Goal: Information Seeking & Learning: Check status

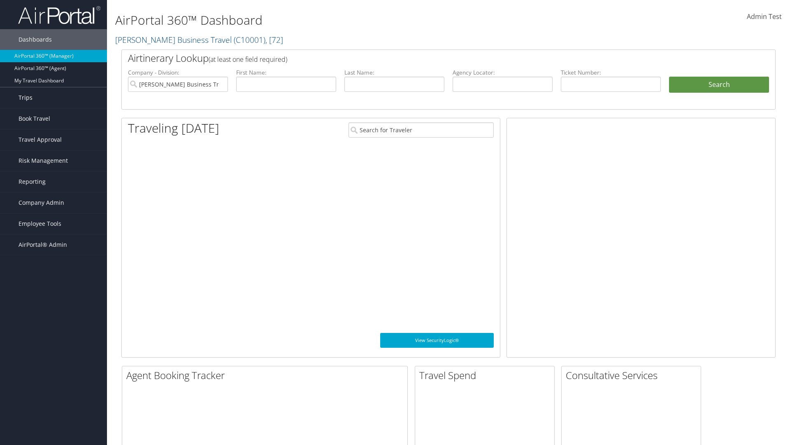
click at [54, 98] on link "Trips" at bounding box center [53, 97] width 107 height 21
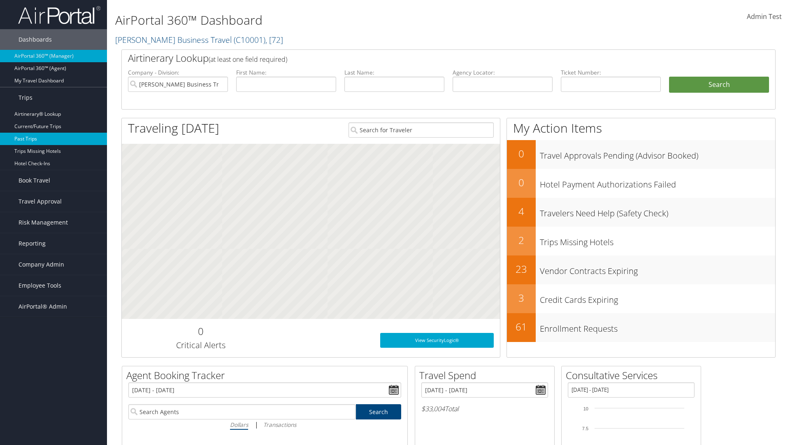
click at [54, 139] on link "Past Trips" at bounding box center [53, 139] width 107 height 12
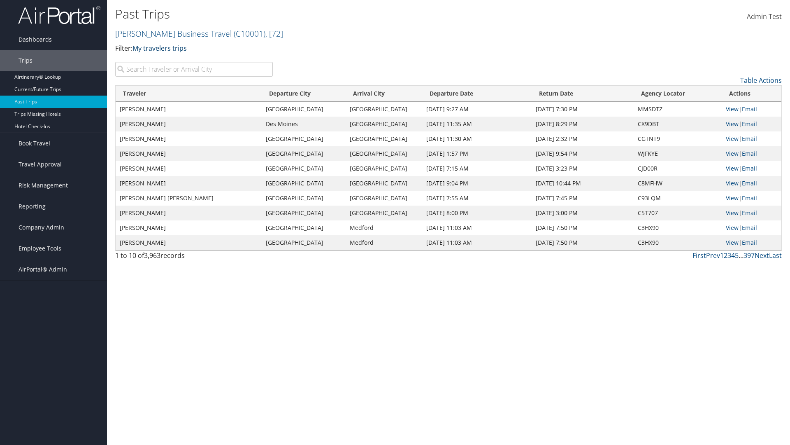
click at [161, 48] on link "My travelers trips" at bounding box center [160, 48] width 54 height 9
click at [189, 61] on link "My trips" at bounding box center [189, 61] width 108 height 14
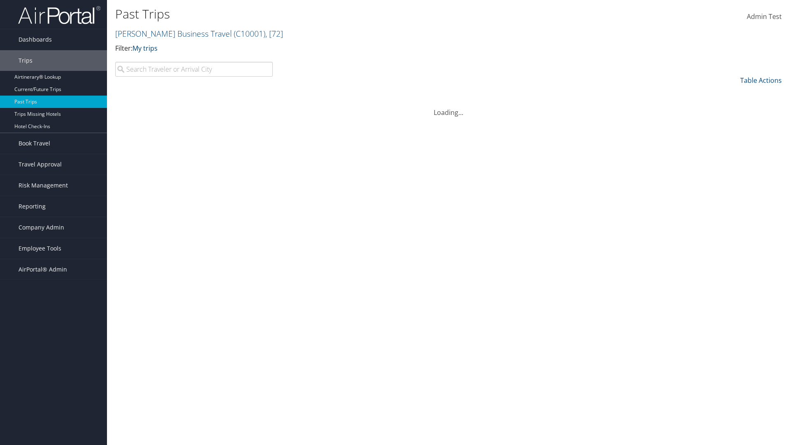
click at [147, 48] on link "My trips" at bounding box center [145, 48] width 25 height 9
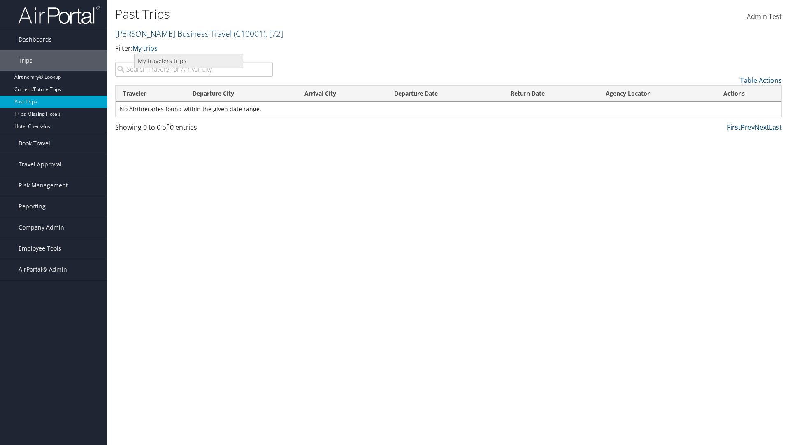
click at [189, 61] on link "My travelers trips" at bounding box center [189, 61] width 108 height 14
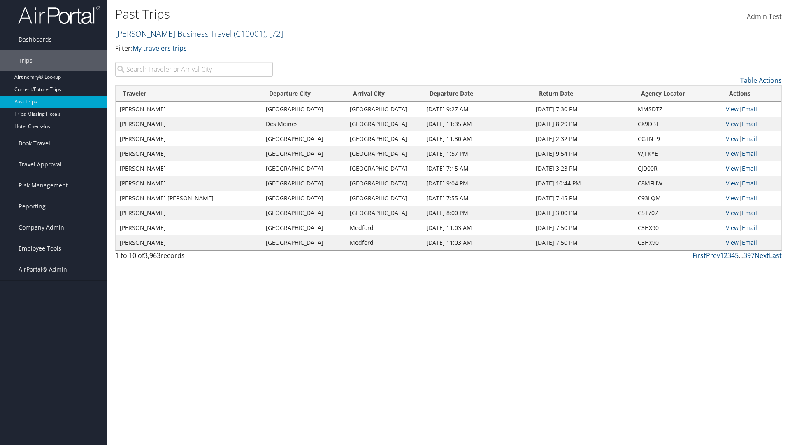
click at [170, 33] on link "Christopherson Business Travel ( C10001 ) , [ 72 ]" at bounding box center [199, 33] width 168 height 11
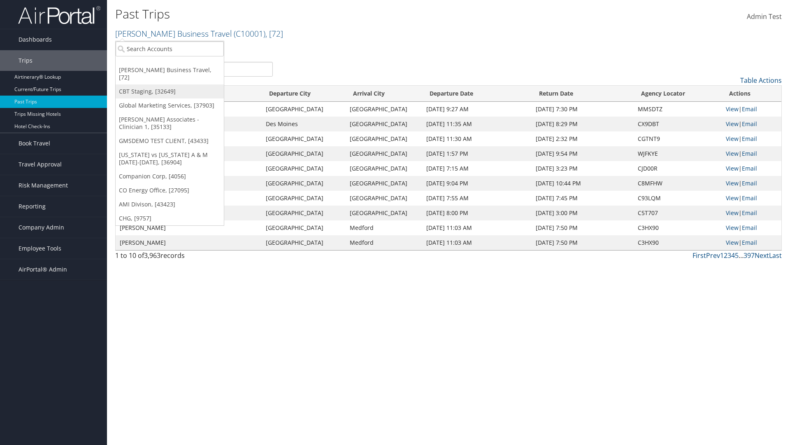
click at [170, 84] on link "CBT Staging, [32649]" at bounding box center [170, 91] width 108 height 14
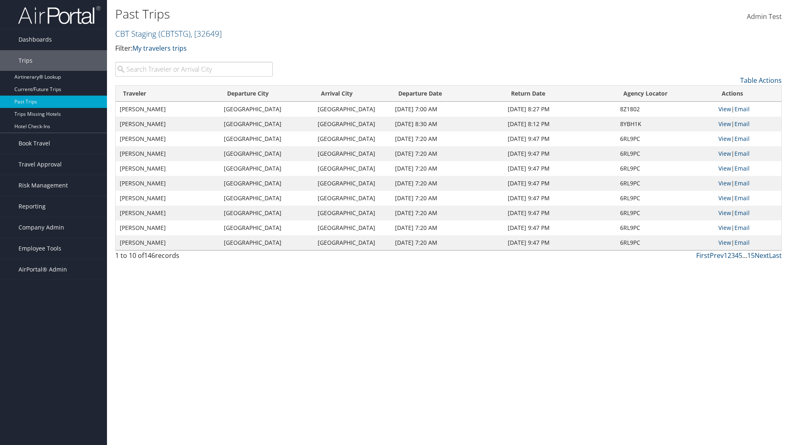
click at [168, 93] on th "Traveler" at bounding box center [168, 94] width 104 height 16
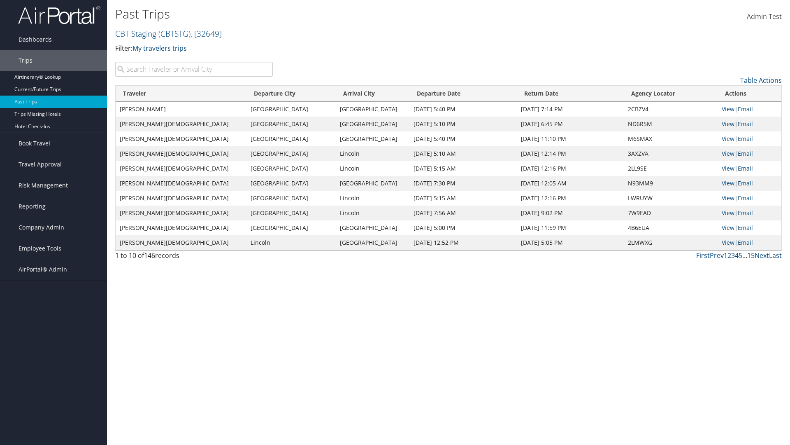
click at [168, 93] on th "Traveler" at bounding box center [181, 94] width 131 height 16
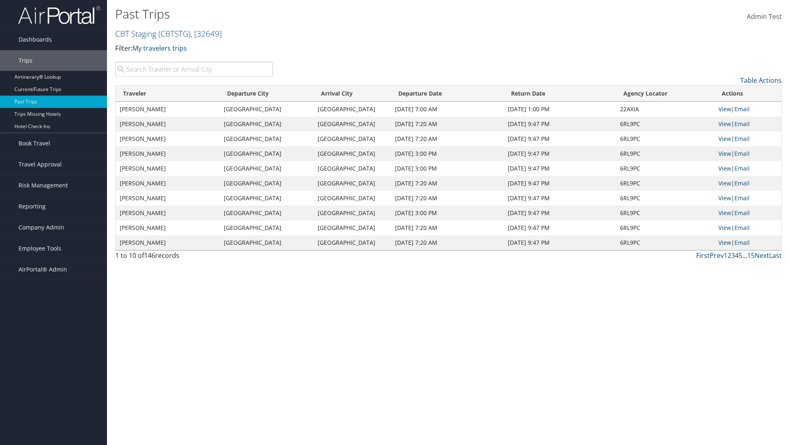
click at [267, 93] on th "Departure City" at bounding box center [267, 94] width 94 height 16
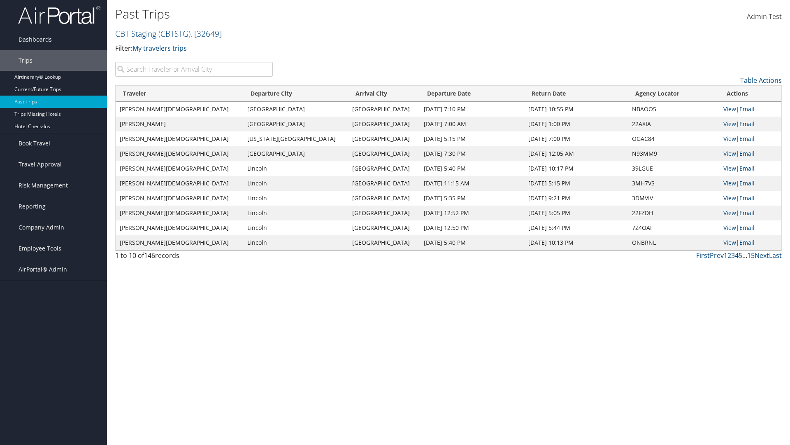
click at [267, 93] on th "Departure City" at bounding box center [295, 94] width 105 height 16
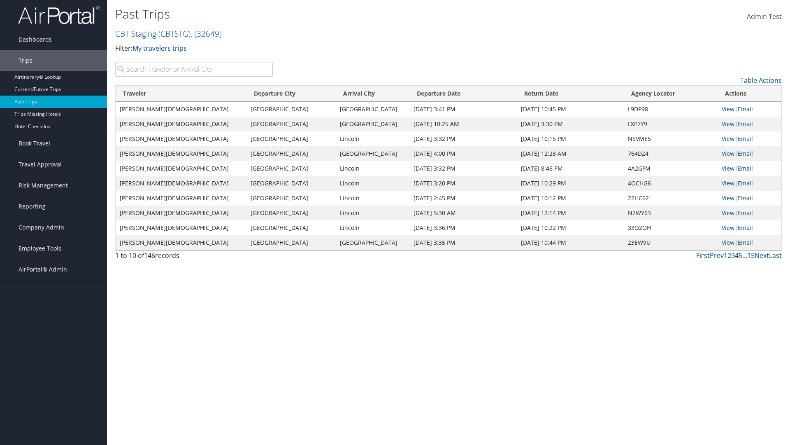
click at [352, 93] on th "Arrival City" at bounding box center [373, 94] width 74 height 16
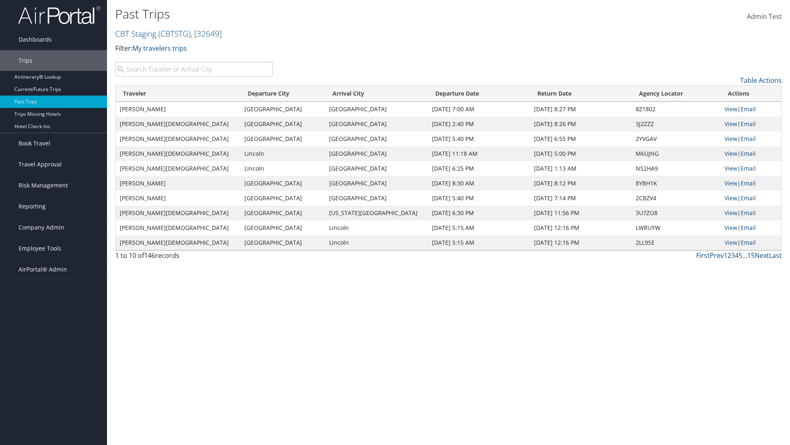
click at [352, 93] on th "Arrival City" at bounding box center [376, 94] width 103 height 16
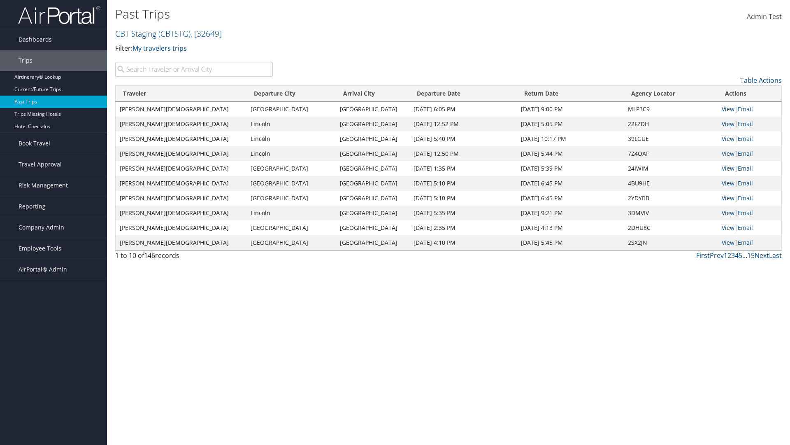
click at [446, 93] on th "Departure Date" at bounding box center [463, 94] width 107 height 16
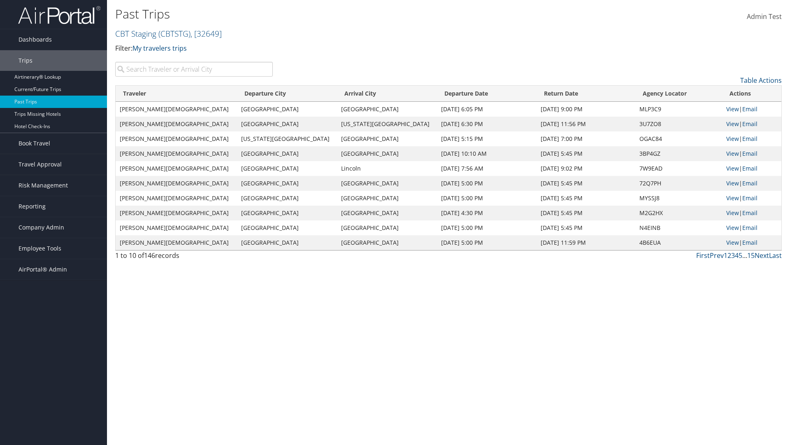
click at [446, 93] on th "Departure Date" at bounding box center [487, 94] width 100 height 16
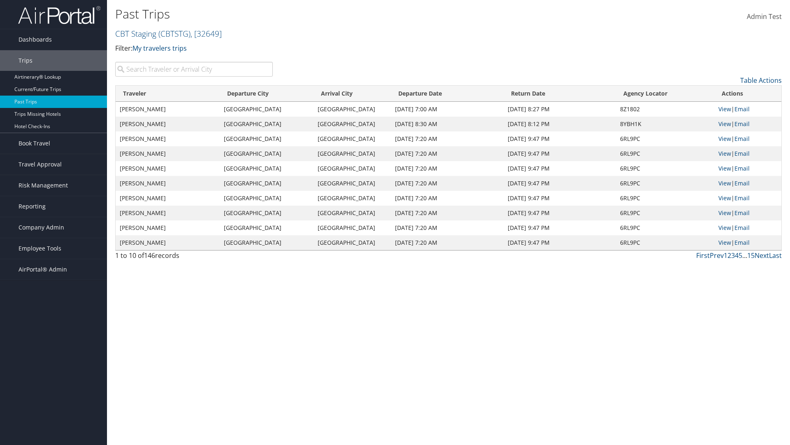
click at [559, 93] on th "Return Date" at bounding box center [560, 94] width 112 height 16
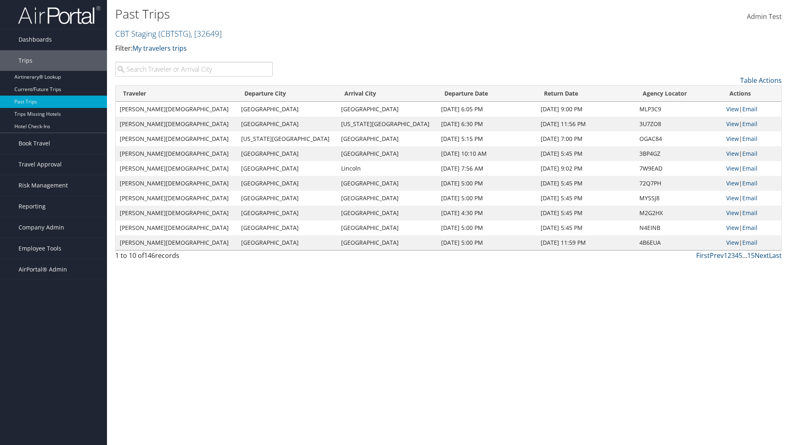
click at [559, 93] on th "Return Date" at bounding box center [586, 94] width 99 height 16
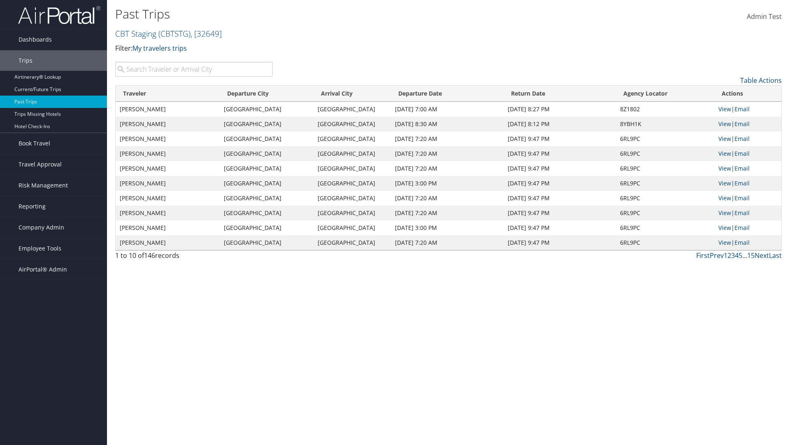
click at [664, 93] on th "Agency Locator" at bounding box center [665, 94] width 98 height 16
